Goal: Task Accomplishment & Management: Manage account settings

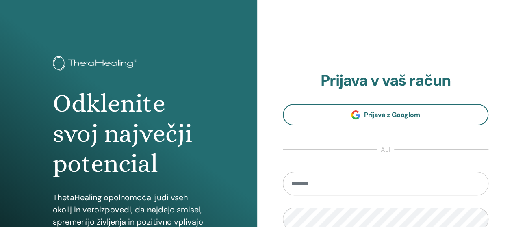
click at [313, 172] on input "email" at bounding box center [386, 184] width 206 height 24
type input "**********"
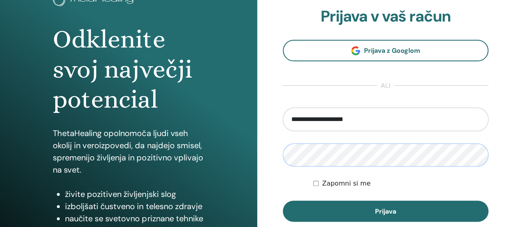
scroll to position [122, 0]
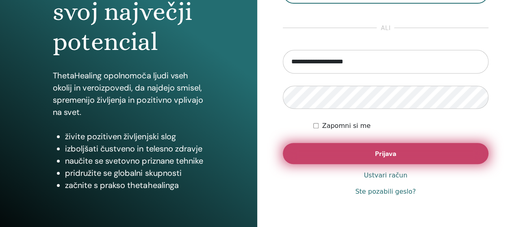
click at [394, 156] on font "Prijava" at bounding box center [385, 153] width 21 height 9
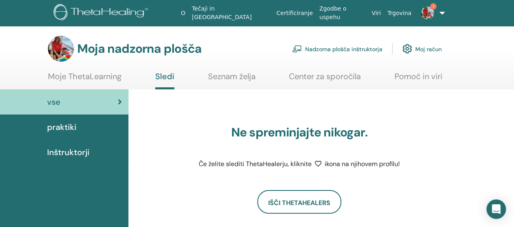
click at [336, 46] on font "Nadzorna plošča inštruktorja" at bounding box center [343, 48] width 77 height 7
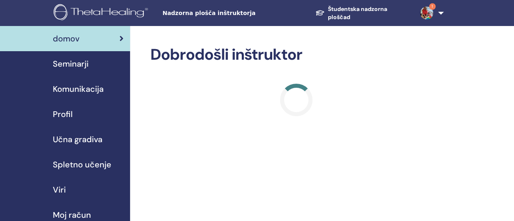
click at [80, 66] on font "Seminarji" at bounding box center [71, 63] width 36 height 11
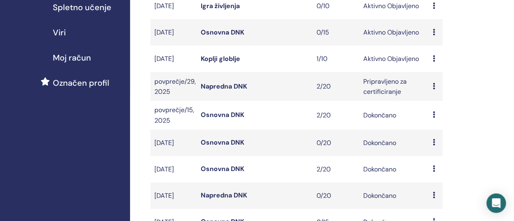
scroll to position [162, 0]
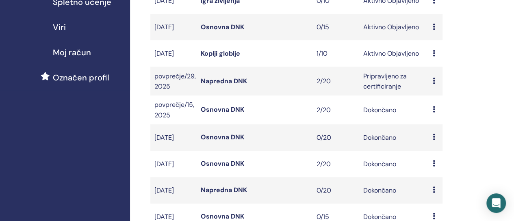
click at [230, 58] on font "Koplji globlje" at bounding box center [220, 53] width 39 height 9
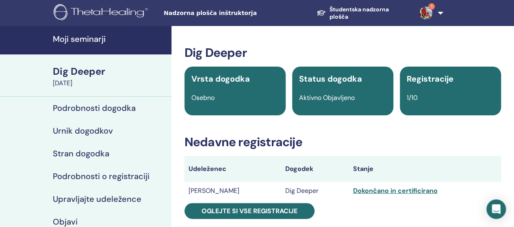
scroll to position [81, 0]
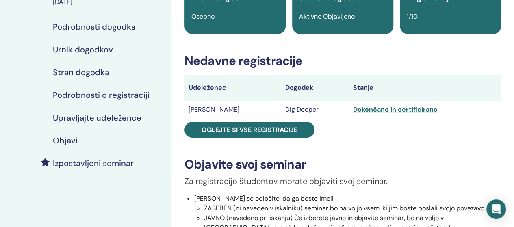
click at [109, 117] on h4 "Upravljajte udeležence" at bounding box center [97, 118] width 89 height 10
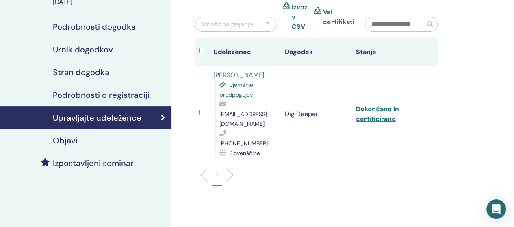
click at [230, 76] on link "Tanja Juriševič" at bounding box center [238, 75] width 51 height 9
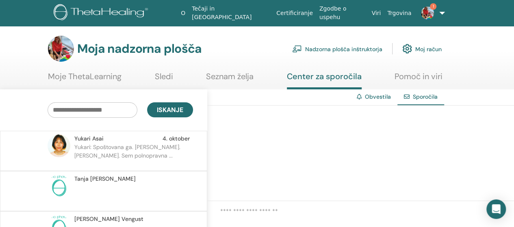
click at [426, 15] on img at bounding box center [427, 12] width 13 height 13
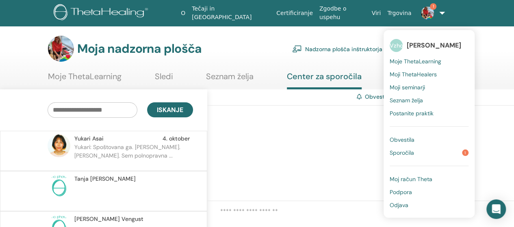
click at [404, 152] on font "Sporočila" at bounding box center [401, 152] width 24 height 7
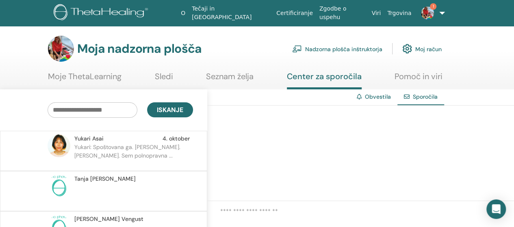
click at [376, 95] on font "Obvestila" at bounding box center [378, 96] width 26 height 7
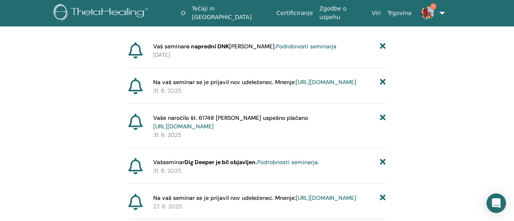
scroll to position [101, 0]
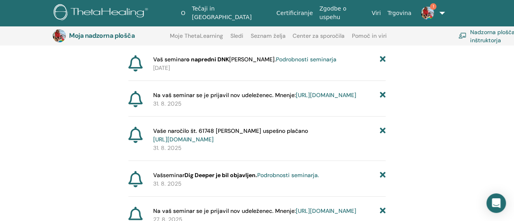
click at [296, 99] on font "https://member.thetahealing.com/instructor/seminar/376197/attendees" at bounding box center [326, 94] width 61 height 7
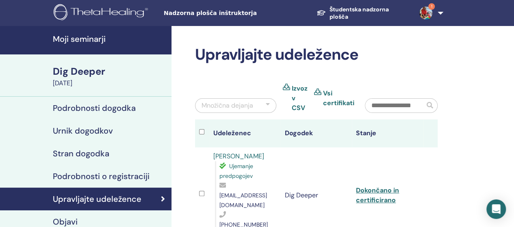
click at [82, 108] on h4 "Podrobnosti dogodka" at bounding box center [94, 108] width 83 height 10
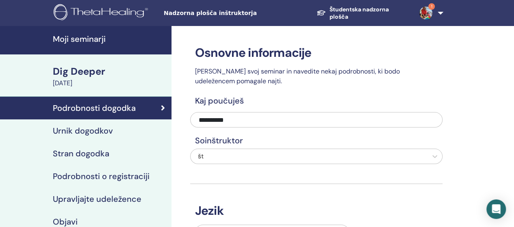
click at [95, 73] on div "Dig Deeper" at bounding box center [110, 72] width 114 height 14
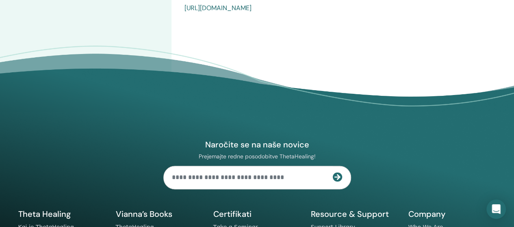
scroll to position [586, 0]
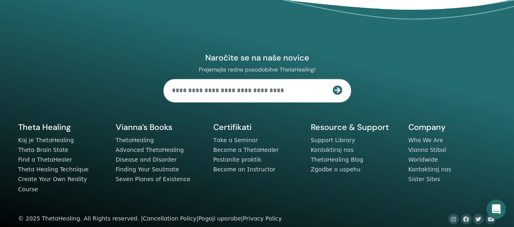
drag, startPoint x: 375, startPoint y: 140, endPoint x: 32, endPoint y: 207, distance: 348.8
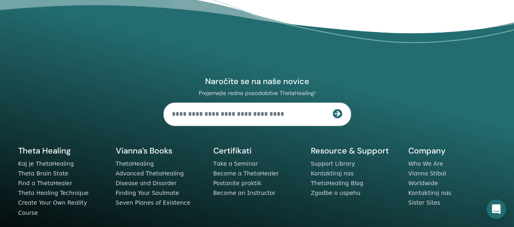
scroll to position [545, 0]
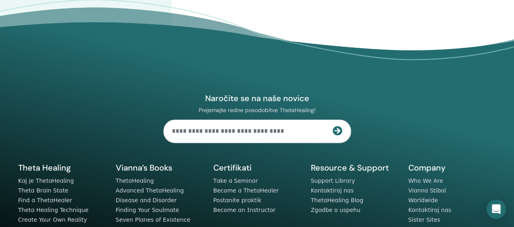
click at [383, 114] on div "Naročite se na naše novice Prejemajte redne posodobitve ThetaHealing! Theta Hea…" at bounding box center [256, 150] width 487 height 230
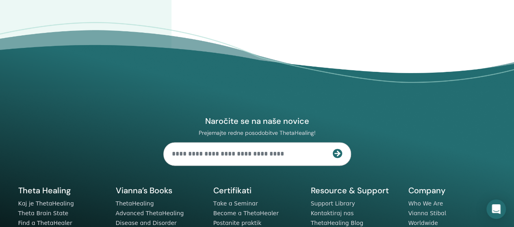
scroll to position [505, 0]
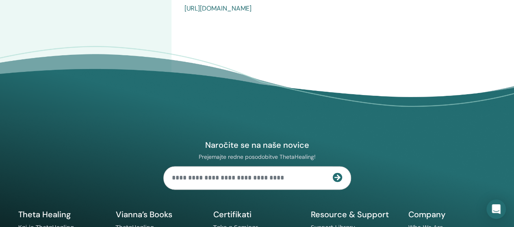
drag, startPoint x: 363, startPoint y: 4, endPoint x: 182, endPoint y: 23, distance: 182.5
